Goal: Communication & Community: Share content

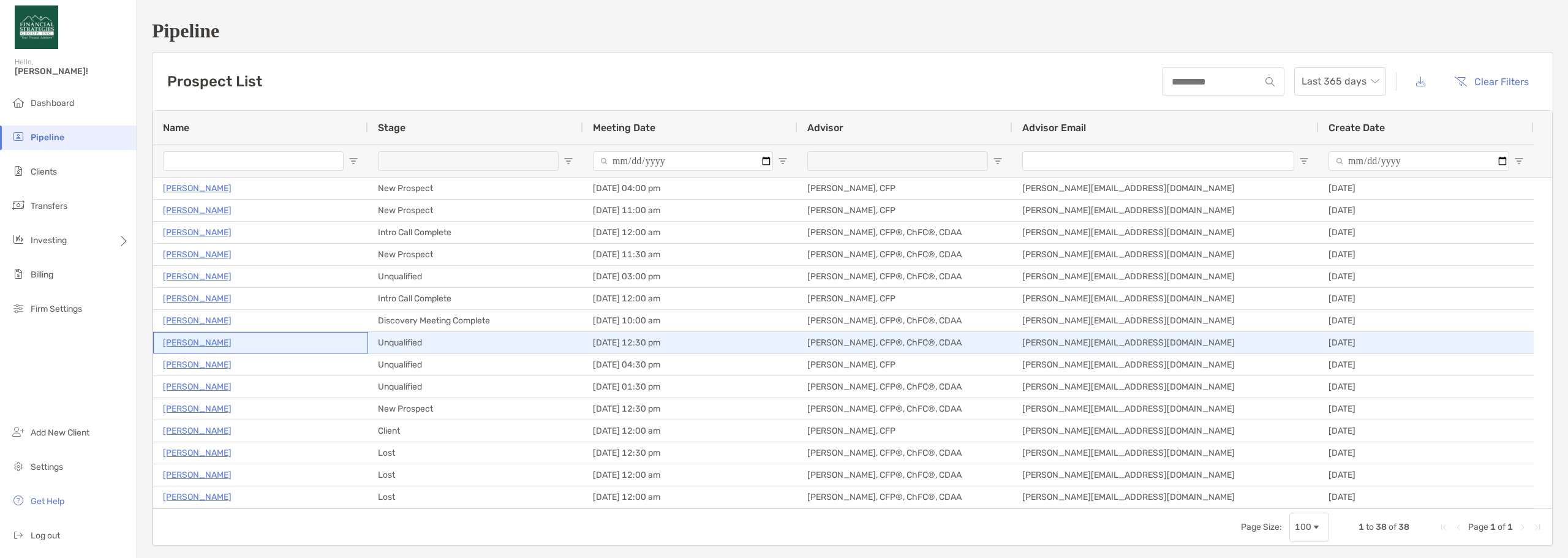
click at [199, 339] on p "[PERSON_NAME]" at bounding box center [197, 342] width 68 height 16
click at [195, 340] on p "[PERSON_NAME]" at bounding box center [197, 342] width 68 height 16
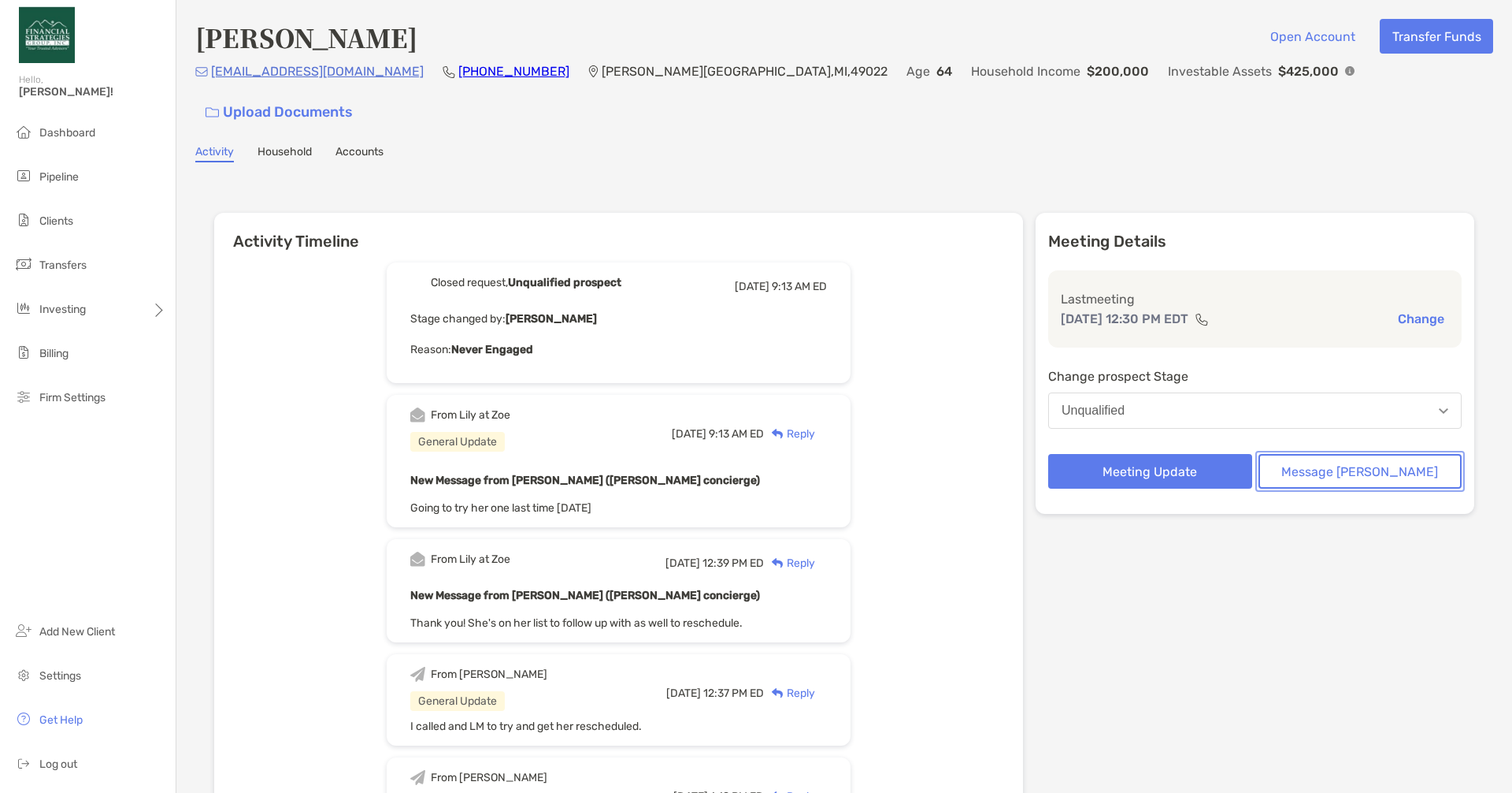
click at [731, 454] on button "Message [PERSON_NAME]" at bounding box center [1360, 471] width 204 height 35
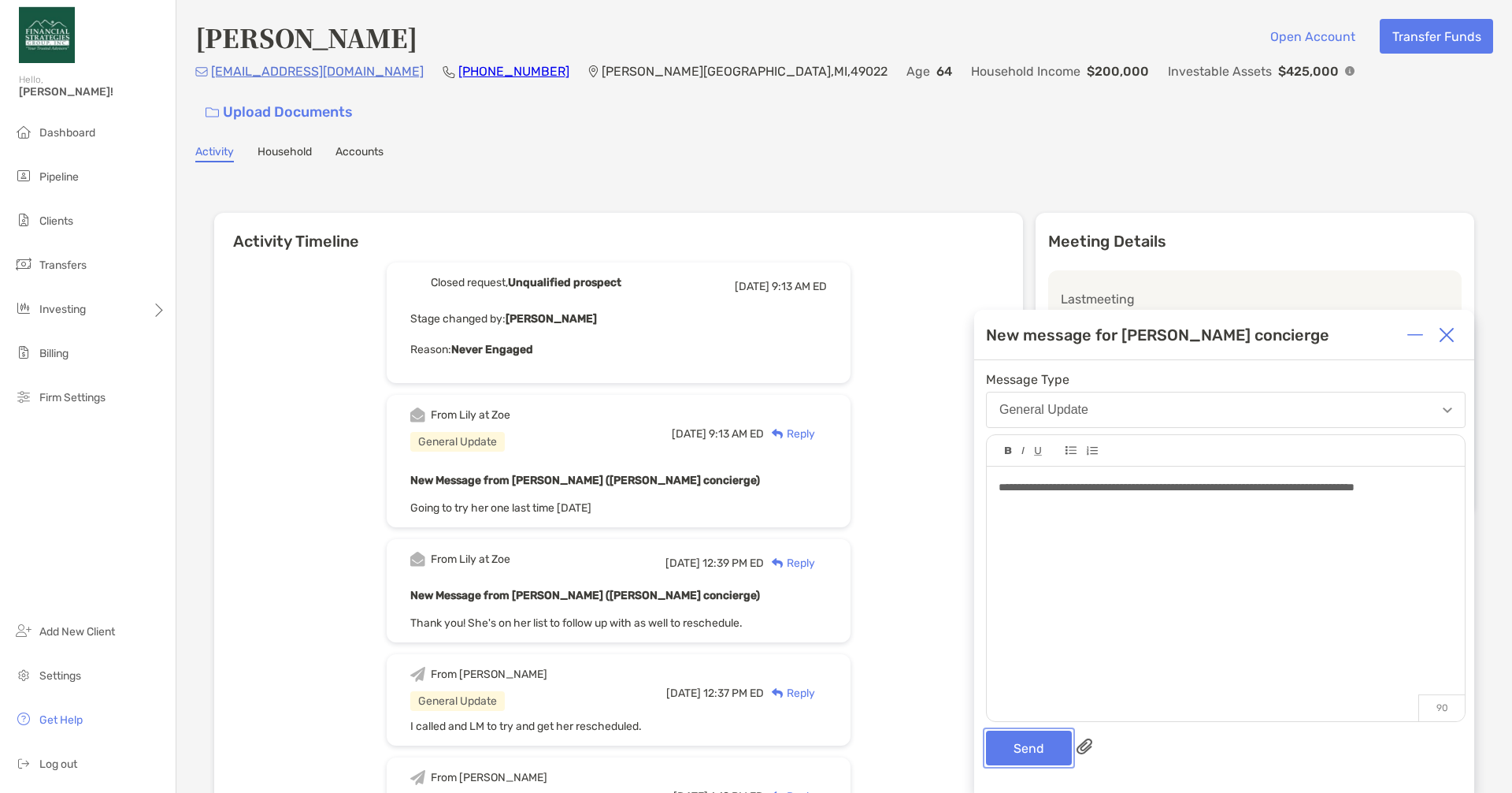
click at [731, 752] on button "Send" at bounding box center [1029, 748] width 85 height 35
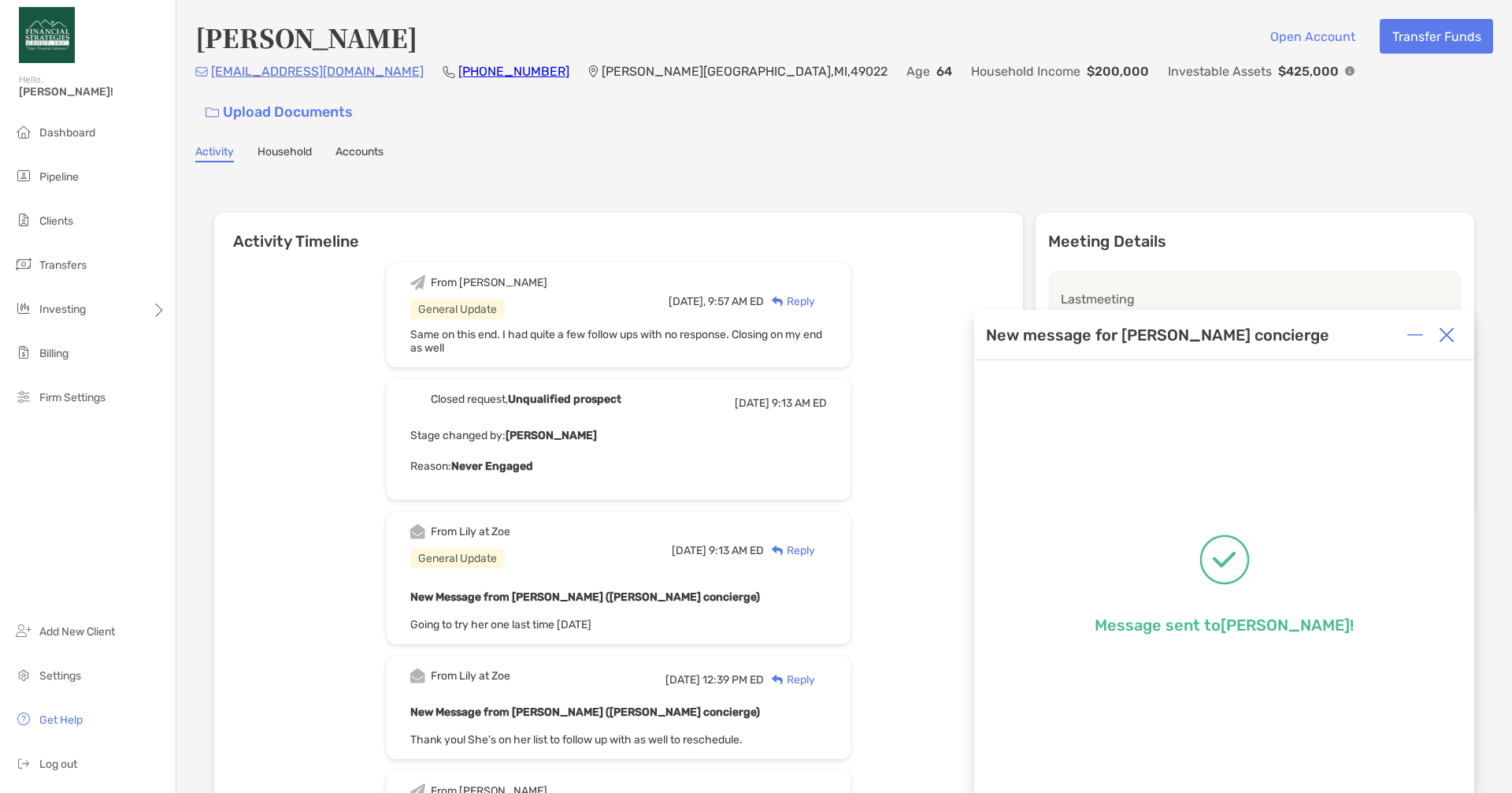
click at [731, 337] on img at bounding box center [1447, 335] width 16 height 16
